Goal: Transaction & Acquisition: Register for event/course

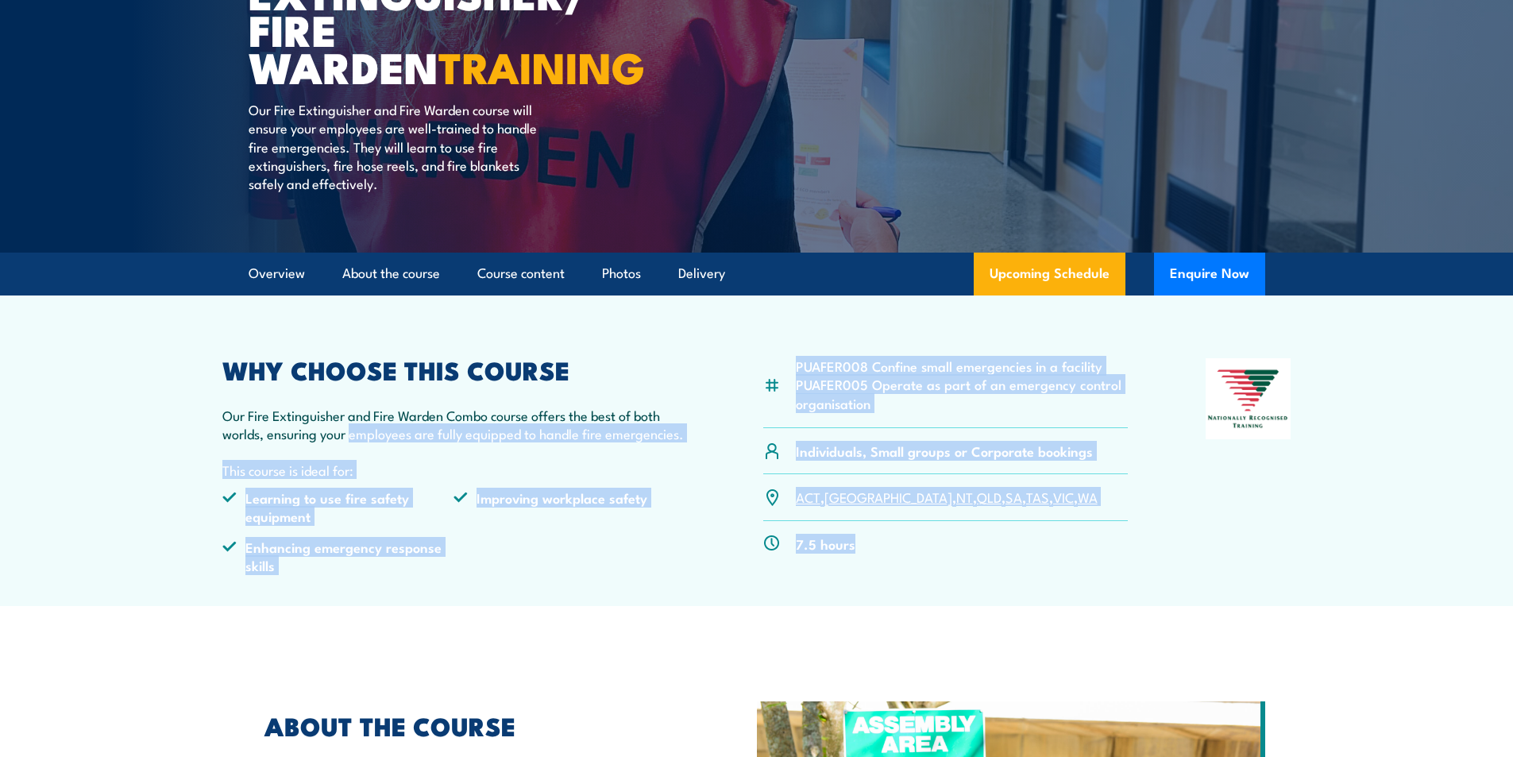
drag, startPoint x: 878, startPoint y: 553, endPoint x: 353, endPoint y: 427, distance: 539.7
click at [353, 427] on div "PUAFER008 Confine small emergencies in a facility PUAFER005 Operate as part of …" at bounding box center [756, 472] width 1069 height 229
click at [653, 507] on li "Improving workplace safety" at bounding box center [569, 506] width 232 height 37
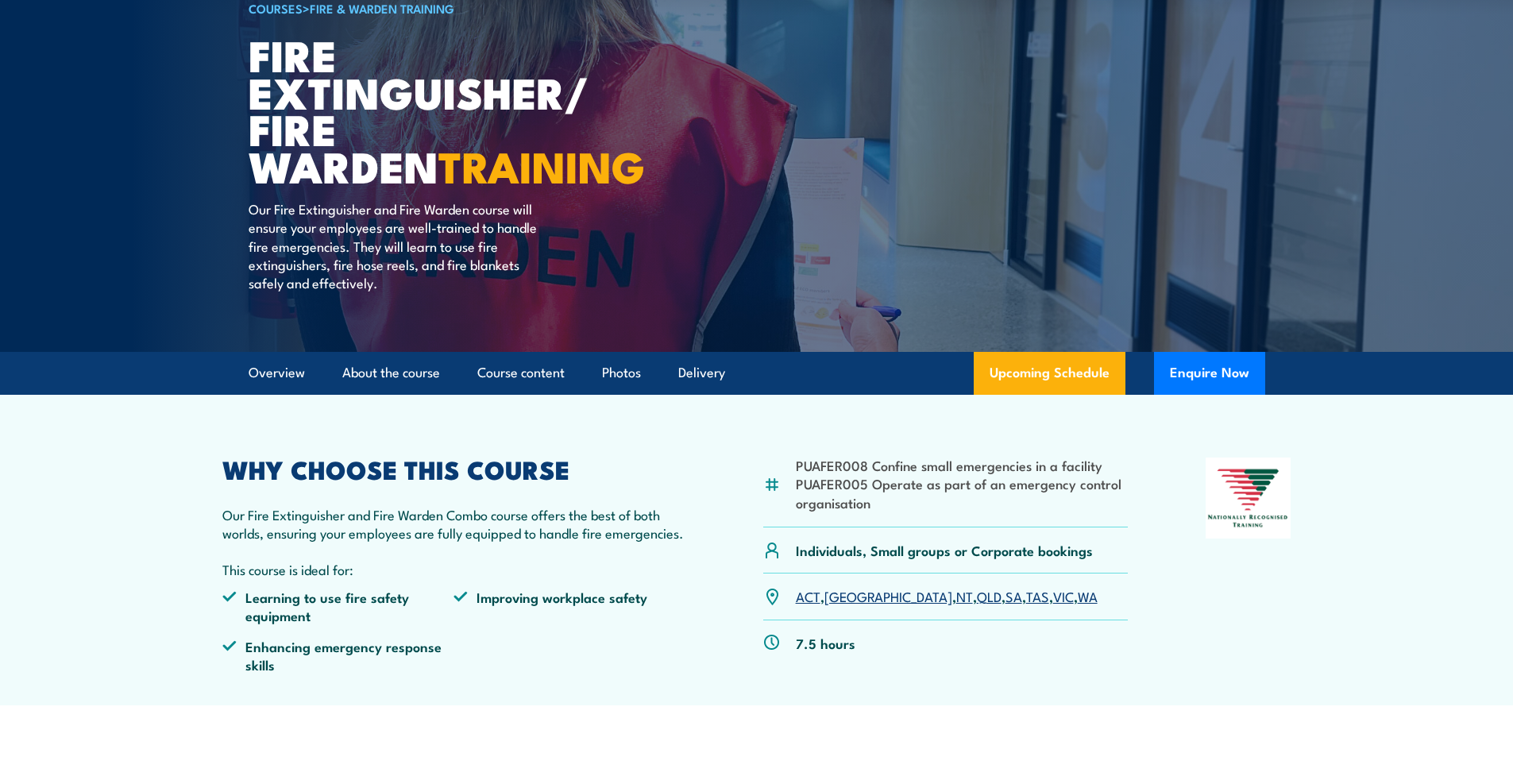
scroll to position [159, 0]
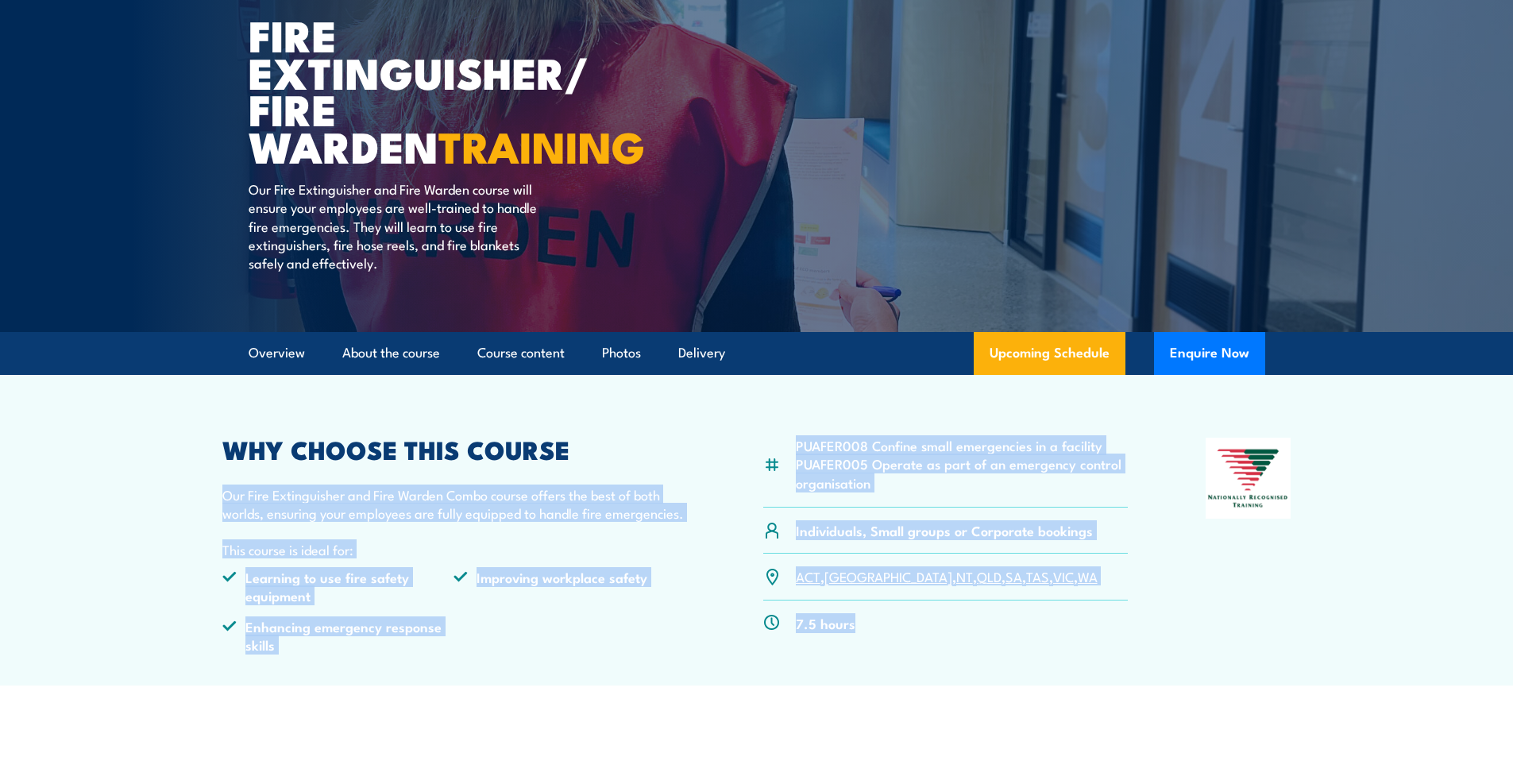
drag, startPoint x: 1100, startPoint y: 649, endPoint x: 595, endPoint y: 446, distance: 544.2
click at [639, 387] on article "PUAFER008 Confine small emergencies in a facility PUAFER005 Operate as part of …" at bounding box center [757, 530] width 1112 height 311
click at [491, 546] on p "This course is ideal for:" at bounding box center [454, 549] width 464 height 18
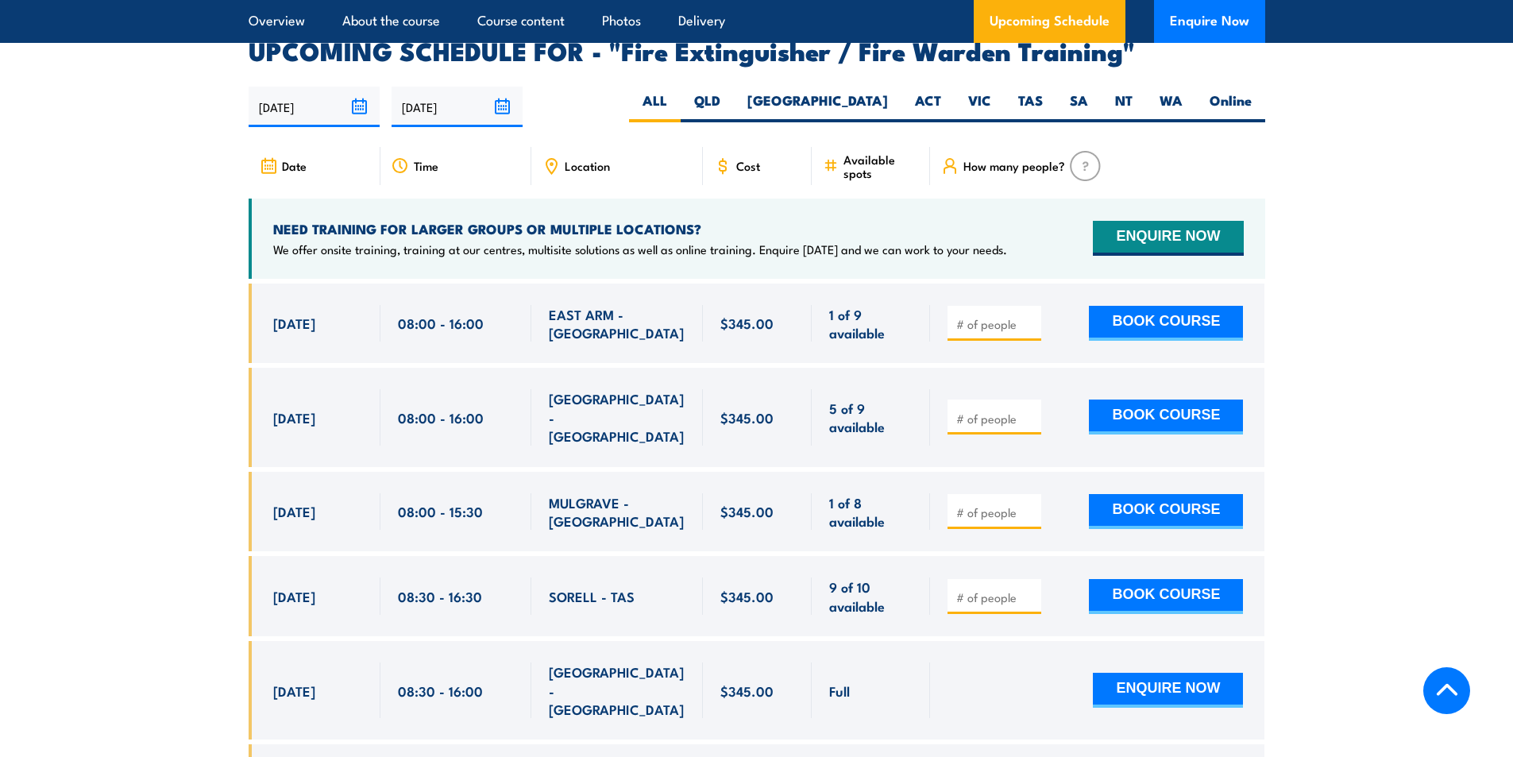
scroll to position [2621, 0]
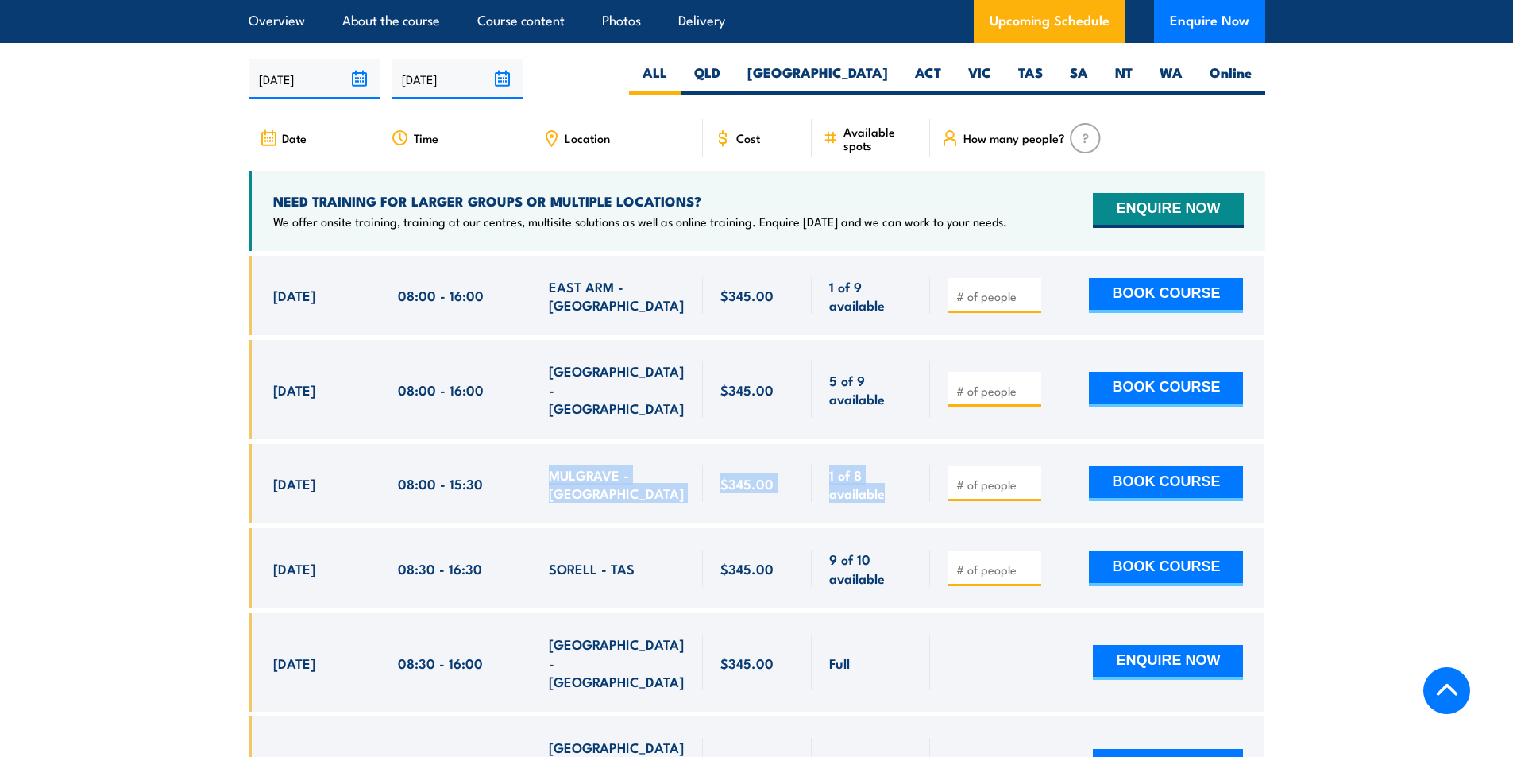
drag, startPoint x: 550, startPoint y: 441, endPoint x: 889, endPoint y: 446, distance: 339.1
click at [889, 446] on div "8 Sep, 2025, 08:00 - 08:00" at bounding box center [757, 484] width 1017 height 80
click at [909, 465] on span "1 of 8 available" at bounding box center [870, 483] width 83 height 37
click at [970, 476] on input "number" at bounding box center [995, 484] width 79 height 16
type input "4"
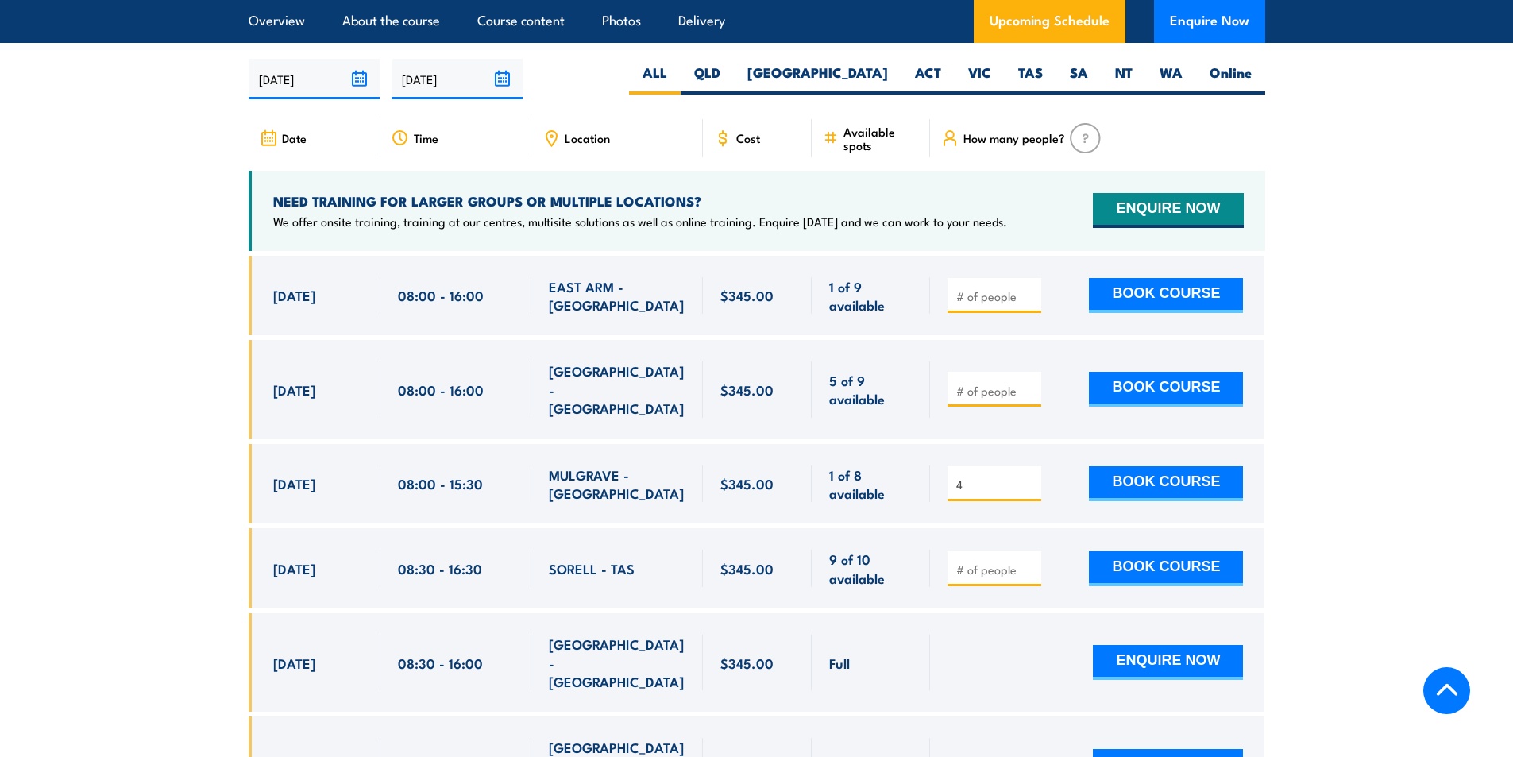
click at [1215, 466] on button "BOOK COURSE" at bounding box center [1166, 483] width 154 height 35
type input "1"
click at [1030, 476] on input "1" at bounding box center [995, 484] width 79 height 16
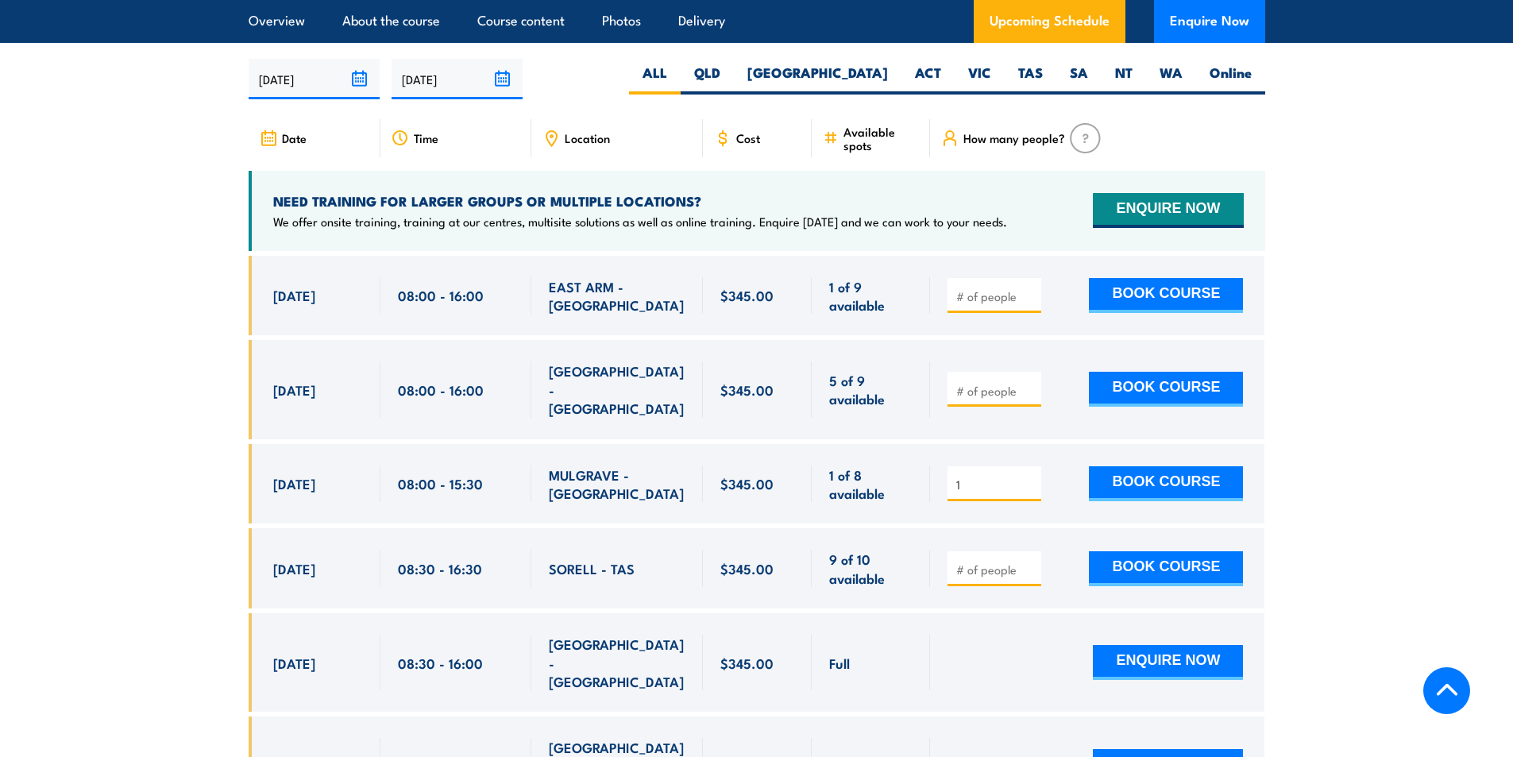
click at [1030, 476] on input "1" at bounding box center [995, 484] width 79 height 16
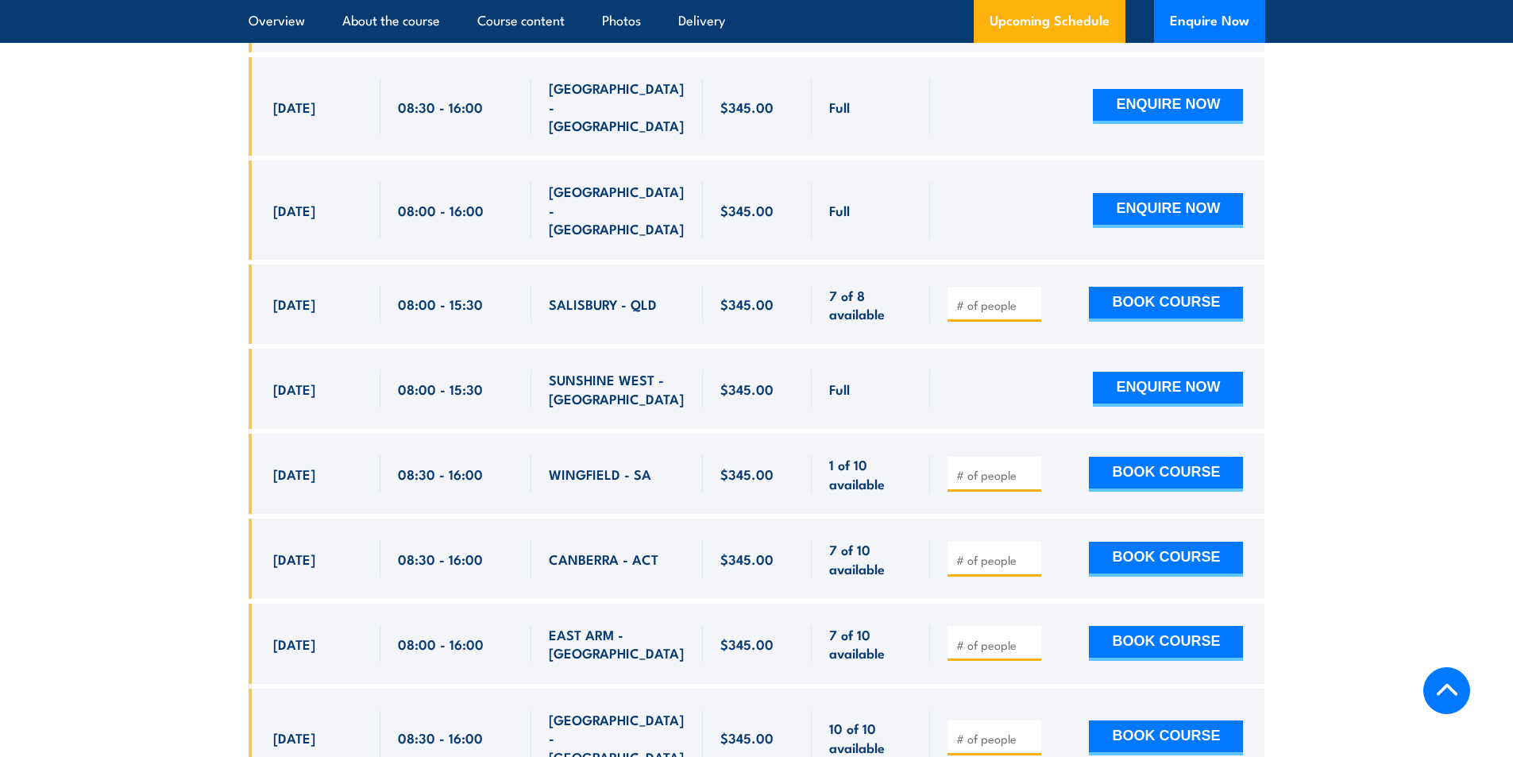
scroll to position [3335, 0]
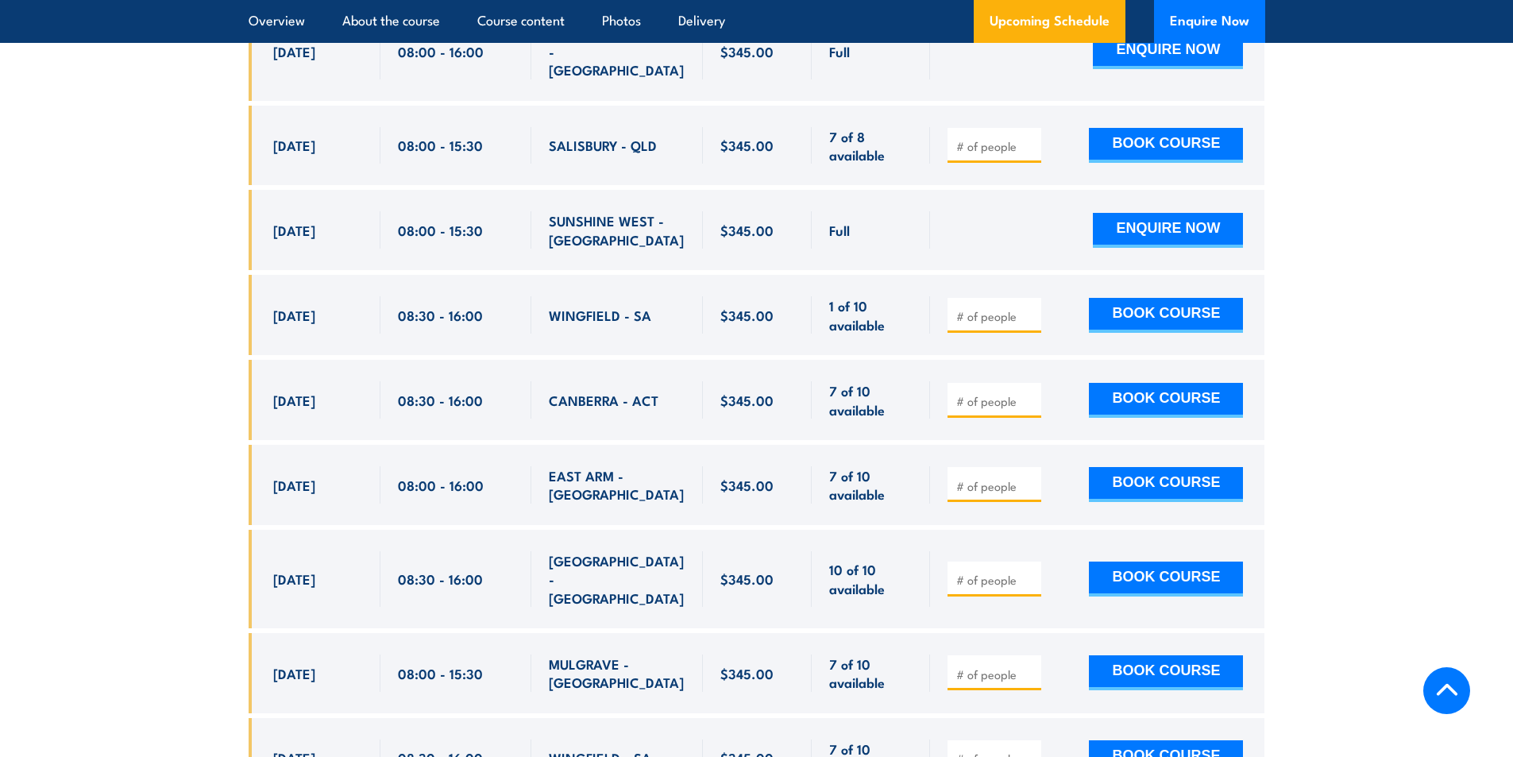
click at [1018, 666] on input "number" at bounding box center [995, 674] width 79 height 16
click at [1031, 666] on input "1" at bounding box center [995, 674] width 79 height 16
click at [1031, 666] on input "2" at bounding box center [995, 674] width 79 height 16
click at [1031, 666] on input "3" at bounding box center [995, 674] width 79 height 16
type input "4"
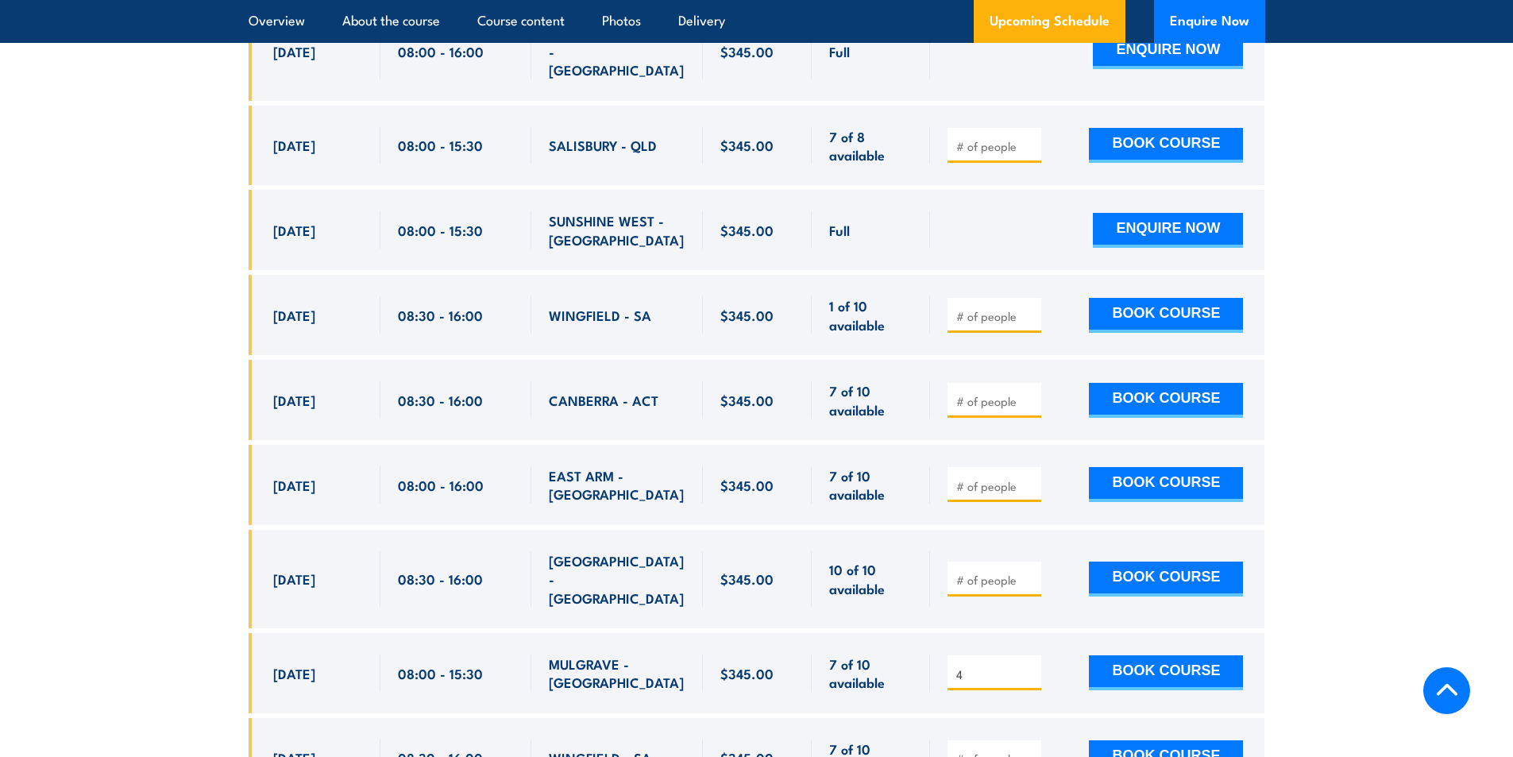
click at [1031, 666] on input "4" at bounding box center [995, 674] width 79 height 16
click at [1179, 655] on button "BOOK COURSE" at bounding box center [1166, 672] width 154 height 35
